Goal: Task Accomplishment & Management: Use online tool/utility

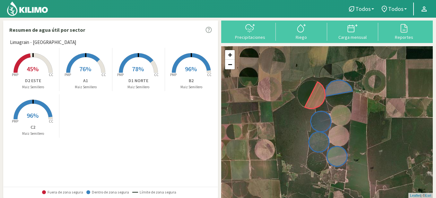
click at [33, 62] on rect at bounding box center [32, 73] width 51 height 51
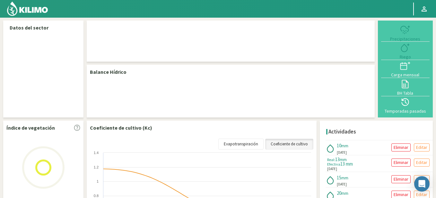
select select "4: Object"
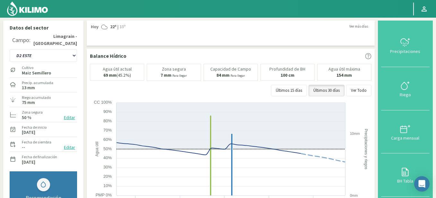
scroll to position [32, 0]
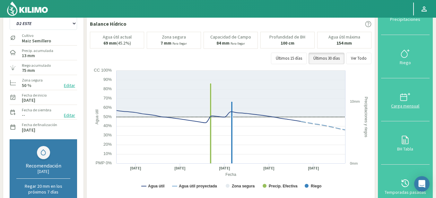
click at [401, 95] on icon at bounding box center [404, 97] width 6 height 6
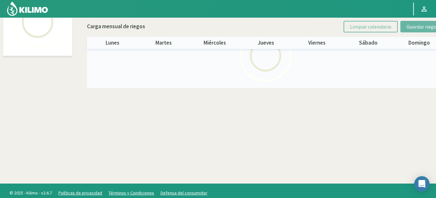
select select "4: Object"
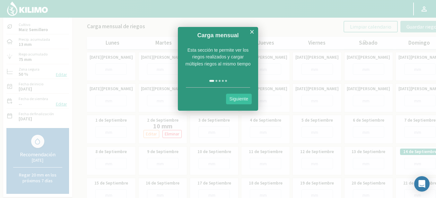
click at [239, 101] on link "Siguiente" at bounding box center [239, 99] width 26 height 11
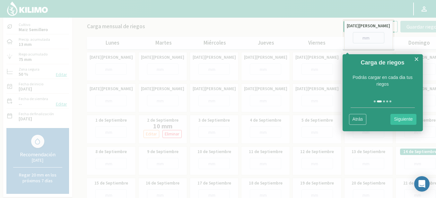
click at [402, 118] on link "Siguiente" at bounding box center [403, 119] width 26 height 11
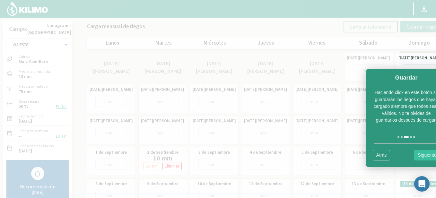
click at [424, 156] on link "Siguiente" at bounding box center [427, 155] width 26 height 11
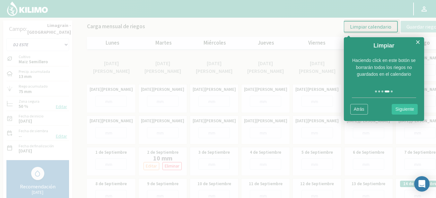
click at [356, 105] on link "Atrás" at bounding box center [359, 109] width 18 height 11
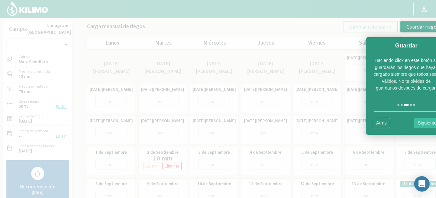
scroll to position [32, 0]
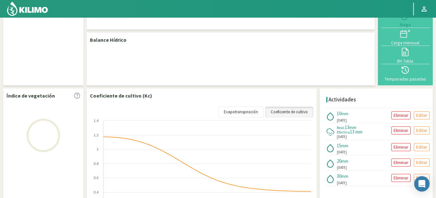
select select "4: Object"
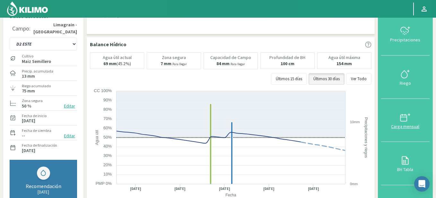
scroll to position [0, 0]
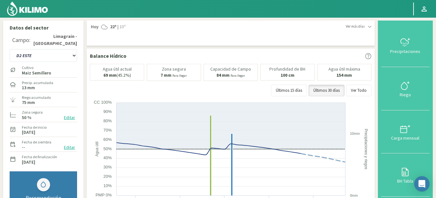
click at [400, 87] on div at bounding box center [405, 86] width 45 height 10
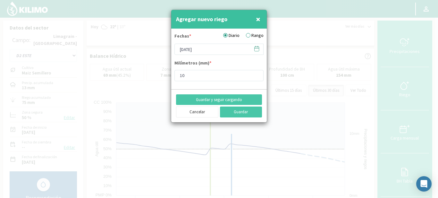
click at [257, 49] on icon at bounding box center [257, 49] width 6 height 6
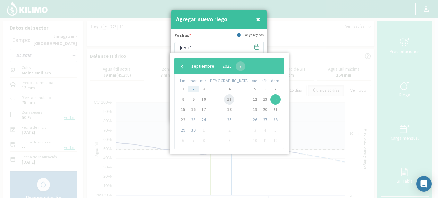
click at [224, 100] on span "11" at bounding box center [229, 99] width 10 height 10
type input "[DATE]"
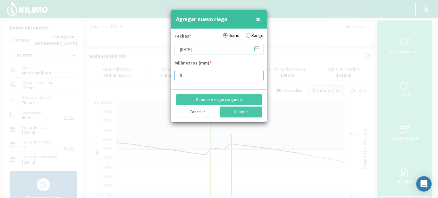
click at [255, 77] on input "9" at bounding box center [219, 75] width 89 height 11
click at [255, 77] on input "8" at bounding box center [219, 75] width 89 height 11
type input "7"
click at [255, 77] on input "7" at bounding box center [219, 75] width 89 height 11
click at [209, 97] on button "Guardar y seguir cargando" at bounding box center [219, 99] width 86 height 11
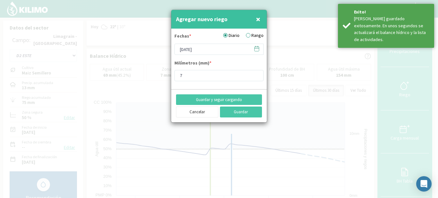
click at [259, 48] on icon at bounding box center [257, 49] width 6 height 6
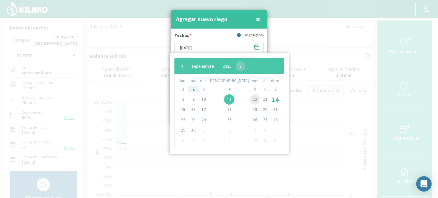
click at [250, 98] on span "12" at bounding box center [255, 99] width 10 height 10
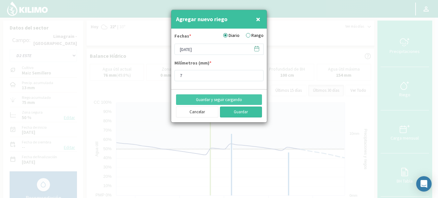
click at [240, 110] on button "Guardar" at bounding box center [241, 112] width 42 height 11
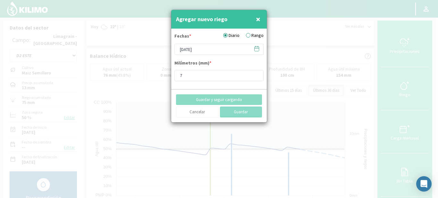
type input "[DATE]"
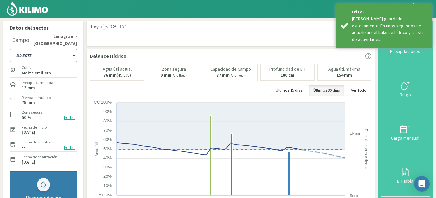
click at [73, 55] on select "A1 B2 C2 D1 NORTE D2 ESTE" at bounding box center [43, 55] width 67 height 13
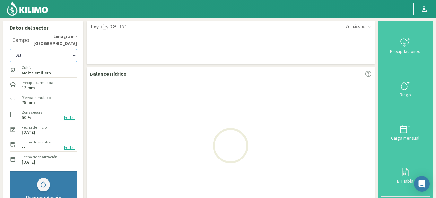
click at [10, 49] on select "A1 B2 C2 D1 NORTE D2 ESTE" at bounding box center [43, 55] width 67 height 13
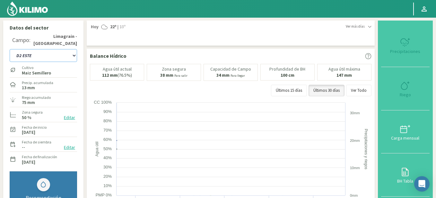
select select "5: Object"
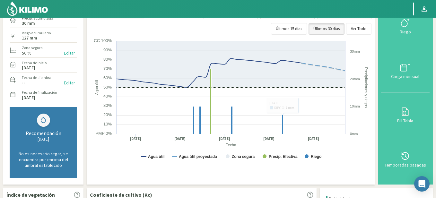
scroll to position [64, 0]
click at [402, 28] on icon at bounding box center [405, 23] width 10 height 10
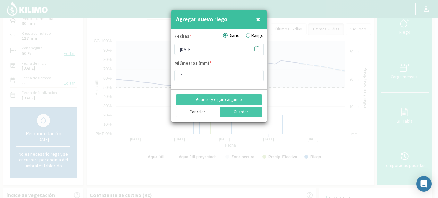
click at [257, 49] on icon at bounding box center [257, 49] width 6 height 6
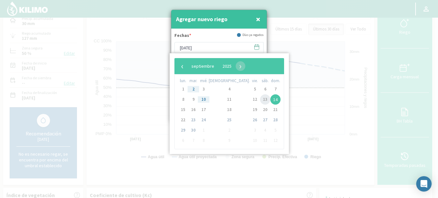
click at [260, 100] on span "13" at bounding box center [265, 99] width 10 height 10
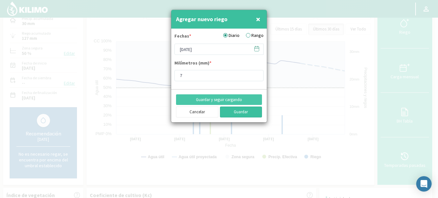
click at [228, 112] on button "Guardar" at bounding box center [241, 112] width 42 height 11
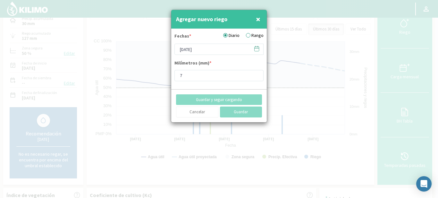
type input "[DATE]"
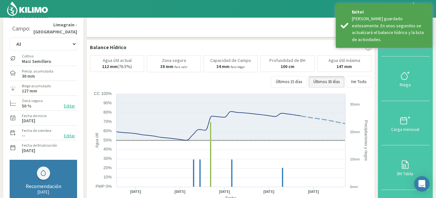
scroll to position [0, 0]
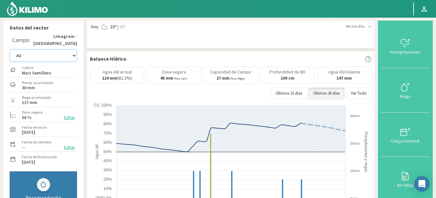
click at [74, 56] on select "A1 B2 C2 D1 NORTE D2 ESTE" at bounding box center [43, 55] width 67 height 13
click at [10, 49] on select "A1 B2 C2 D1 NORTE D2 ESTE" at bounding box center [43, 55] width 67 height 13
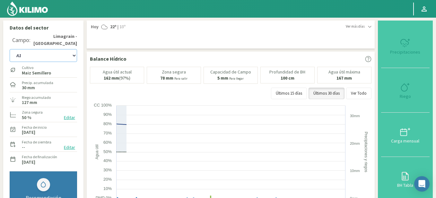
select select "11: Object"
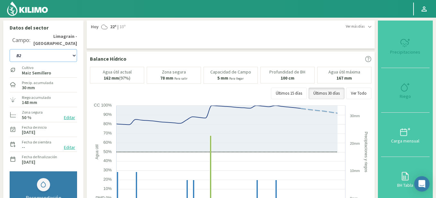
type input "7"
click at [407, 86] on icon at bounding box center [405, 87] width 10 height 10
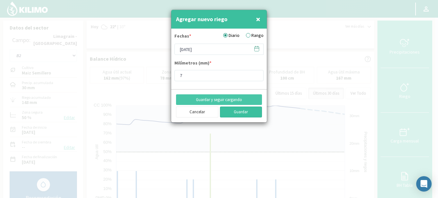
click at [237, 110] on button "Guardar" at bounding box center [241, 112] width 42 height 11
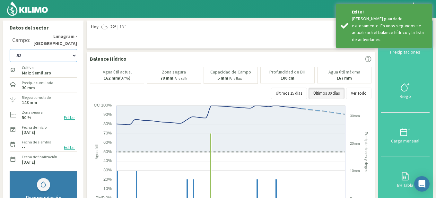
click at [74, 56] on select "A1 B2 C2 D1 NORTE D2 ESTE" at bounding box center [43, 55] width 67 height 13
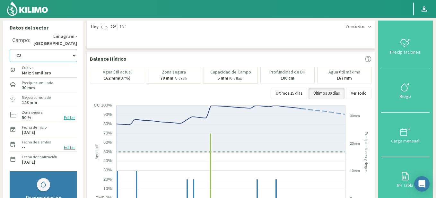
click at [10, 49] on select "A1 B2 C2 D1 NORTE D2 ESTE" at bounding box center [43, 55] width 67 height 13
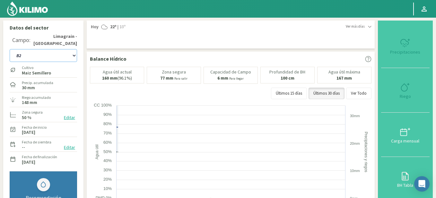
select select "17: Object"
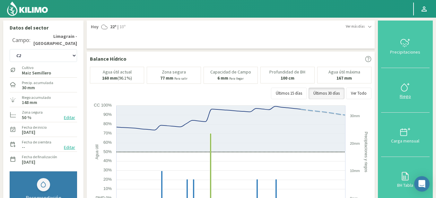
click at [404, 92] on icon at bounding box center [405, 87] width 10 height 10
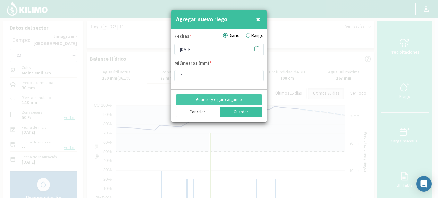
click at [238, 112] on button "Guardar" at bounding box center [241, 112] width 42 height 11
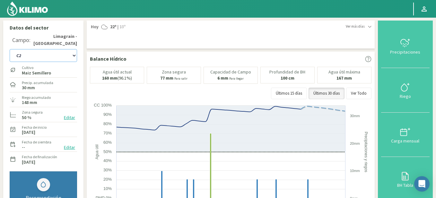
click at [73, 55] on select "A1 B2 C2 D1 NORTE D2 ESTE" at bounding box center [43, 55] width 67 height 13
click at [10, 49] on select "A1 B2 C2 D1 NORTE D2 ESTE" at bounding box center [43, 55] width 67 height 13
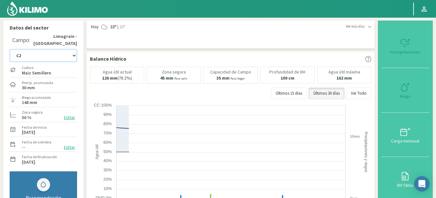
select select "23: Object"
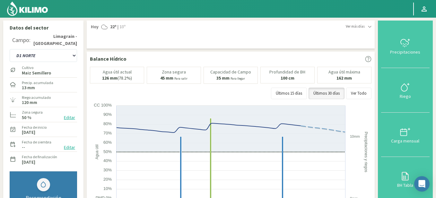
click at [39, 9] on img at bounding box center [27, 8] width 42 height 15
